Goal: Contribute content: Add original content to the website for others to see

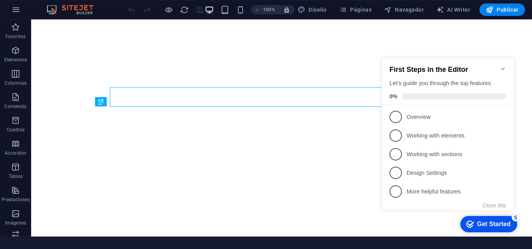
click at [506, 67] on div "First Steps in the Editor Let's guide you through the top features 0%" at bounding box center [447, 81] width 132 height 47
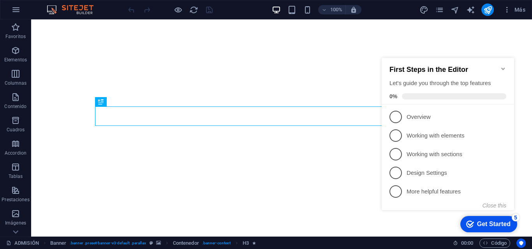
click at [502, 66] on icon "Minimize checklist" at bounding box center [503, 69] width 6 height 6
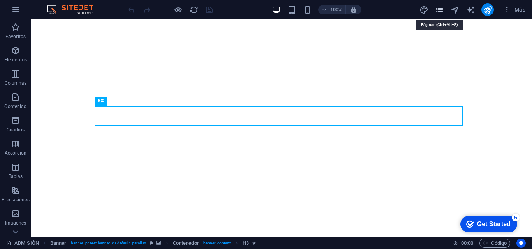
click at [440, 11] on icon "pages" at bounding box center [439, 9] width 9 height 9
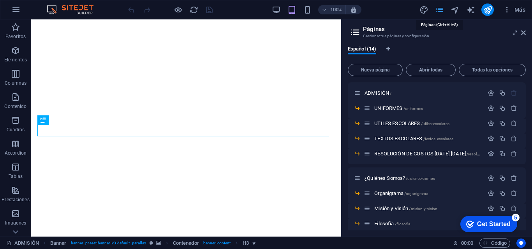
click at [438, 12] on icon "pages" at bounding box center [439, 9] width 9 height 9
click at [15, 231] on icon at bounding box center [15, 232] width 11 height 11
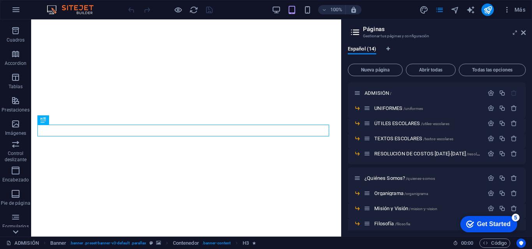
scroll to position [133, 0]
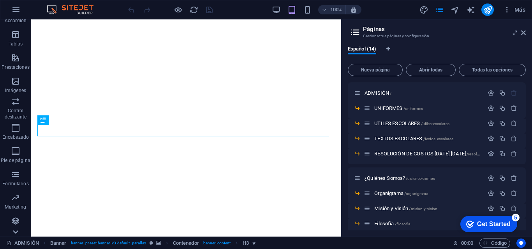
click at [15, 231] on div "Favoritos Elementos Columnas Contenido Cuadros Accordion Tablas Prestaciones Im…" at bounding box center [15, 128] width 31 height 218
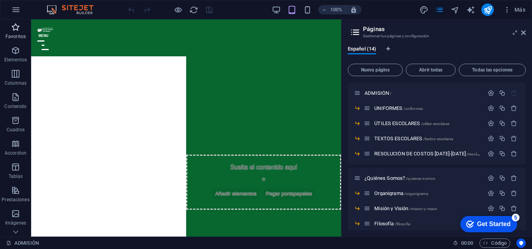
scroll to position [467, 0]
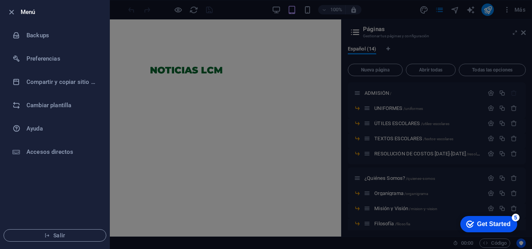
click at [523, 33] on div at bounding box center [266, 124] width 532 height 249
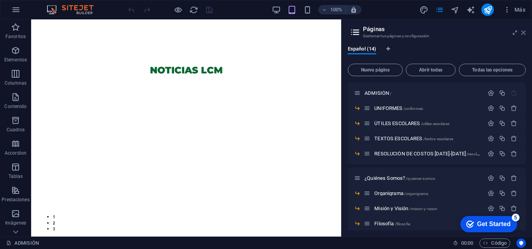
click at [521, 33] on icon at bounding box center [523, 33] width 5 height 6
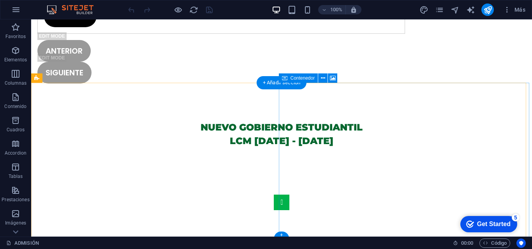
scroll to position [1744, 0]
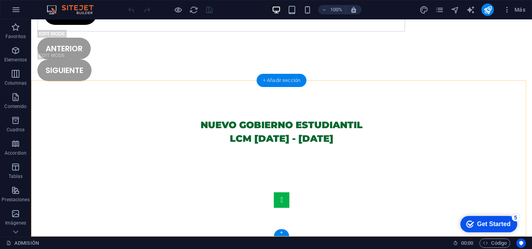
click at [274, 78] on div "+ Añadir sección" at bounding box center [281, 80] width 50 height 13
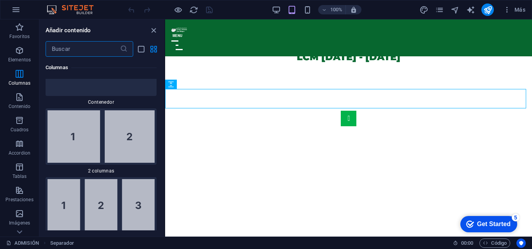
scroll to position [467, 0]
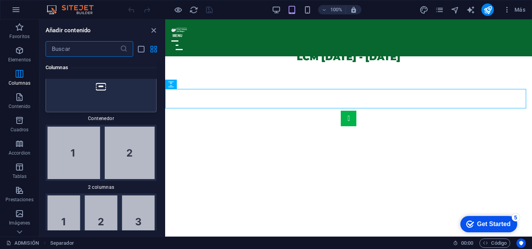
click at [104, 97] on div at bounding box center [101, 86] width 111 height 51
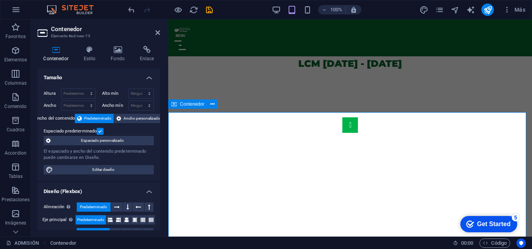
scroll to position [1483, 0]
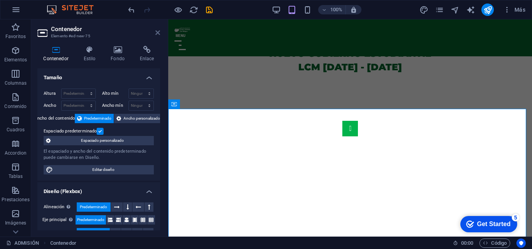
click at [158, 33] on icon at bounding box center [157, 33] width 5 height 6
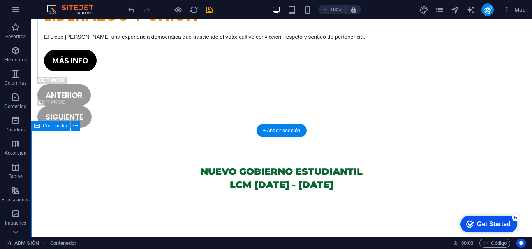
scroll to position [1685, 0]
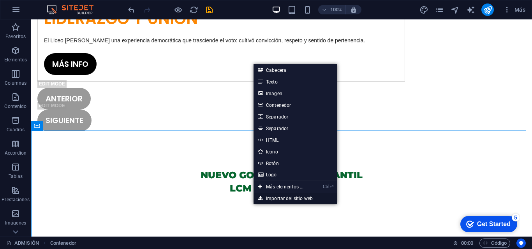
click at [281, 201] on link "Importar del sitio web" at bounding box center [295, 199] width 84 height 12
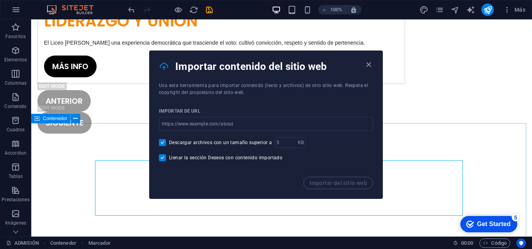
scroll to position [1694, 0]
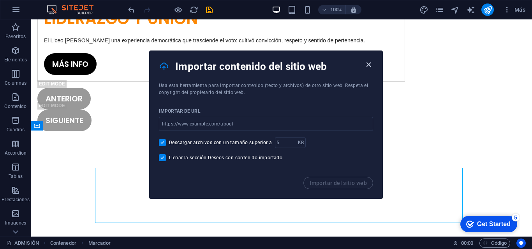
click at [367, 65] on icon "button" at bounding box center [368, 64] width 9 height 9
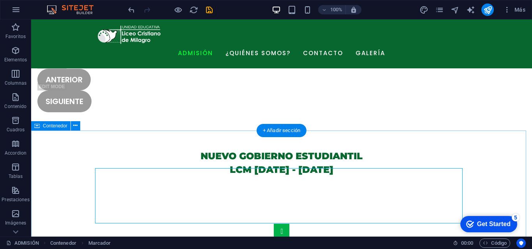
scroll to position [1685, 0]
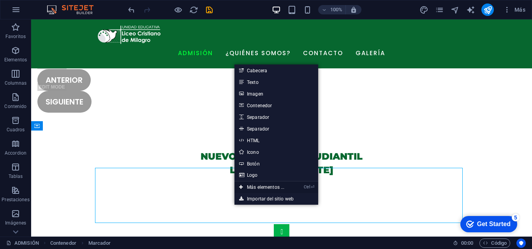
click at [267, 188] on link "Ctrl ⏎ Más elementos ..." at bounding box center [261, 188] width 54 height 12
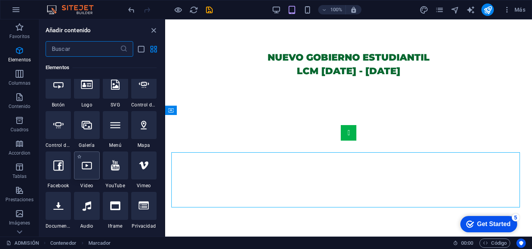
scroll to position [263, 0]
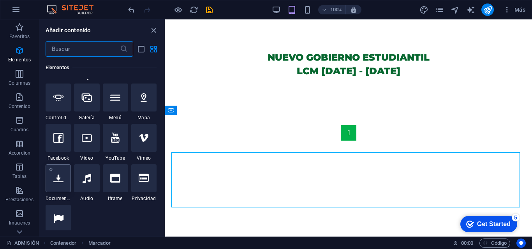
click at [56, 180] on icon at bounding box center [58, 179] width 10 height 10
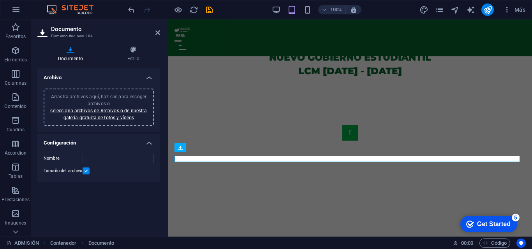
scroll to position [1477, 0]
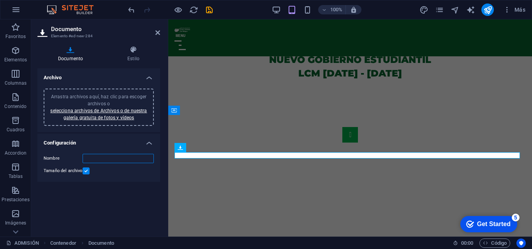
click at [103, 157] on input "Nombre" at bounding box center [118, 158] width 71 height 9
click at [84, 94] on span "Arrastra archivos aquí, haz clic para escoger archivos o selecciona archivos de…" at bounding box center [98, 107] width 97 height 26
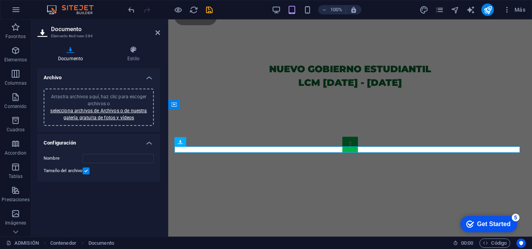
scroll to position [1486, 0]
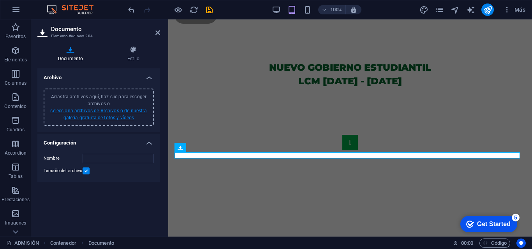
click at [90, 111] on link "selecciona archivos de Archivos o de nuestra galería gratuita de fotos y vídeos" at bounding box center [98, 114] width 97 height 12
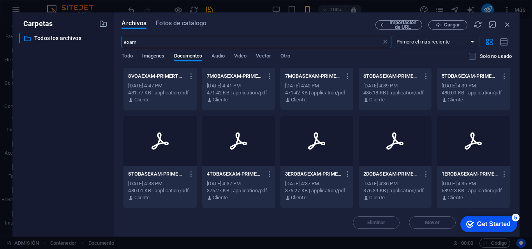
scroll to position [1666, 0]
type input "exam"
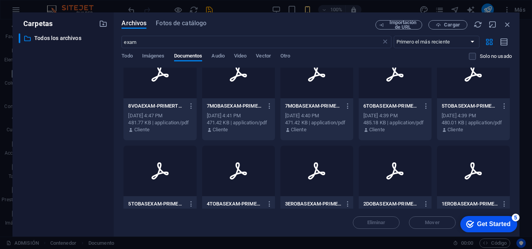
scroll to position [207, 0]
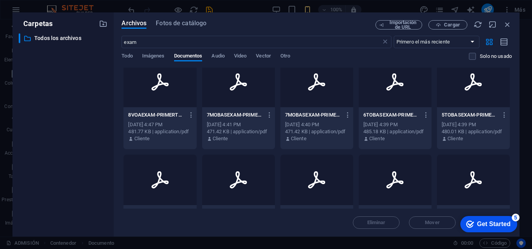
click at [390, 80] on icon at bounding box center [394, 82] width 19 height 19
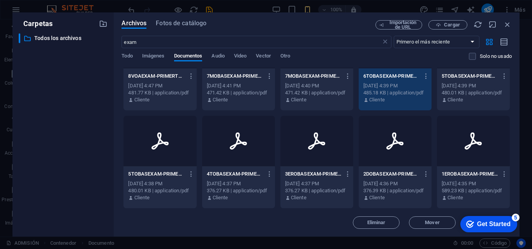
scroll to position [1670, 0]
click at [481, 219] on div "checkmark Get Started 5" at bounding box center [488, 224] width 57 height 16
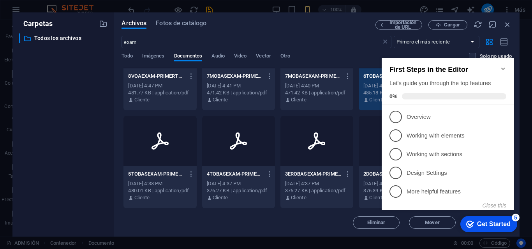
click at [503, 68] on icon "Minimize checklist" at bounding box center [503, 69] width 4 height 2
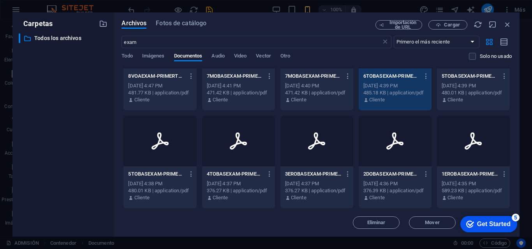
scroll to position [1666, 0]
click at [493, 223] on div "Get Started" at bounding box center [493, 224] width 33 height 7
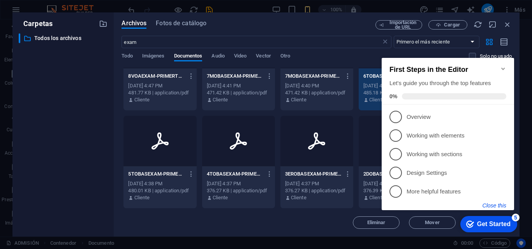
click at [500, 204] on button "Close this" at bounding box center [494, 206] width 24 height 6
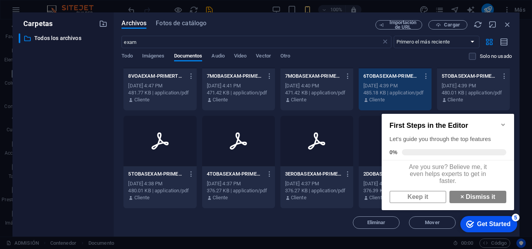
scroll to position [6, 0]
click at [462, 197] on link "× Dismiss it" at bounding box center [477, 197] width 57 height 12
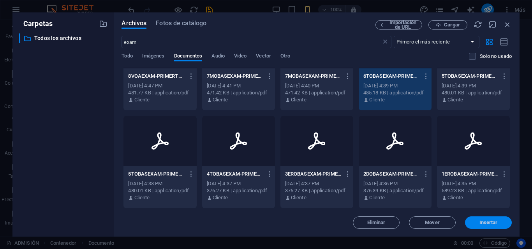
click at [481, 225] on span "Insertar" at bounding box center [488, 223] width 18 height 5
type input "6TOBASEXAM-PRIMERTRI-78bjpUT1TCrXMRU5AYhLLA.pdf"
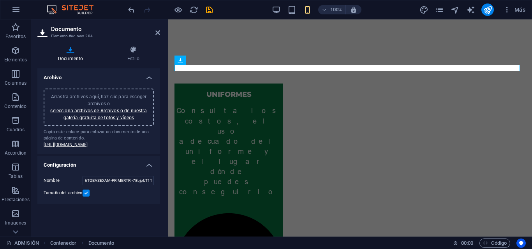
scroll to position [1565, 0]
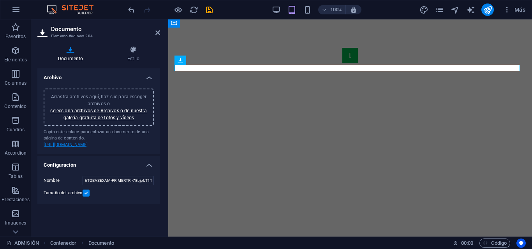
click at [88, 147] on link "https://cdn1.site-media.eu/images/document/17843682/6TOBASEXAM-PRIMERTRI-78bjpU…" at bounding box center [66, 144] width 44 height 5
click at [158, 32] on icon at bounding box center [157, 33] width 5 height 6
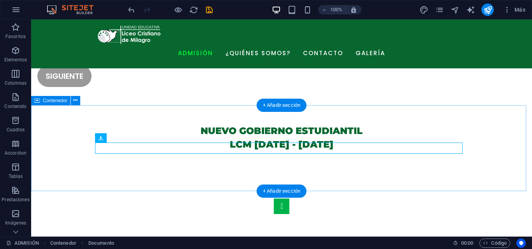
scroll to position [1719, 0]
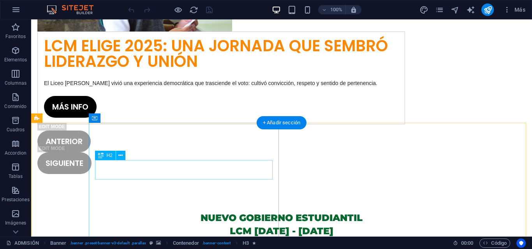
scroll to position [1735, 0]
